Goal: Navigation & Orientation: Go to known website

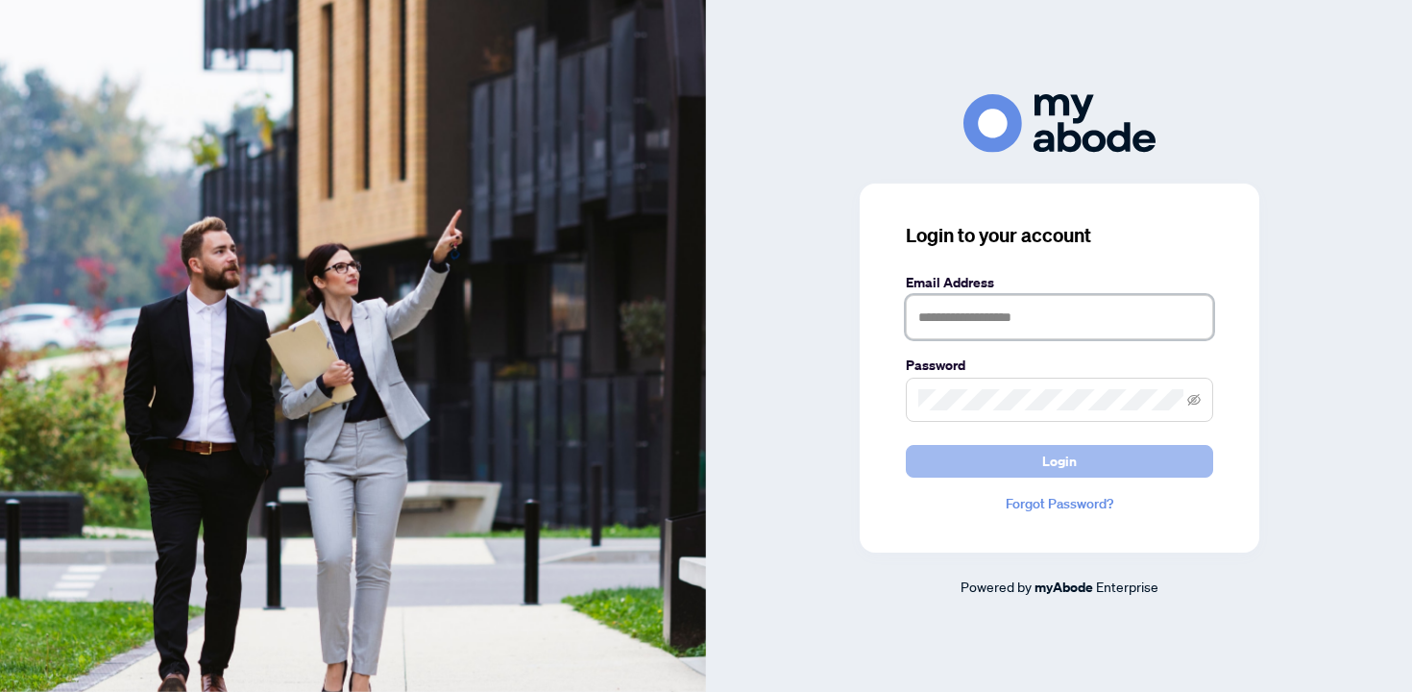
type input "**********"
click at [972, 462] on button "Login" at bounding box center [1059, 461] width 307 height 33
